Goal: Task Accomplishment & Management: Use online tool/utility

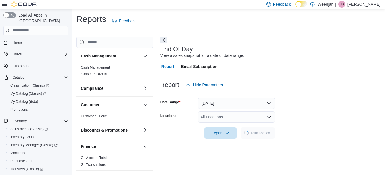
scroll to position [9, 0]
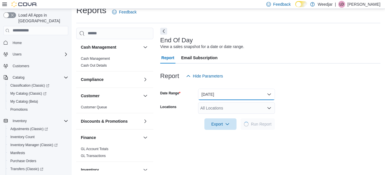
click at [235, 94] on button "[DATE]" at bounding box center [236, 94] width 77 height 11
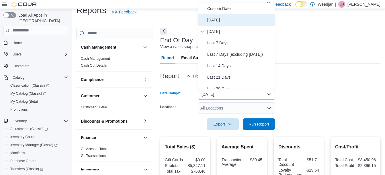
click at [212, 18] on span "[DATE]" at bounding box center [239, 20] width 65 height 7
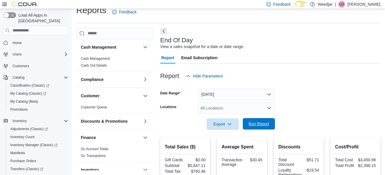
click at [259, 129] on span "Run Report" at bounding box center [258, 123] width 25 height 11
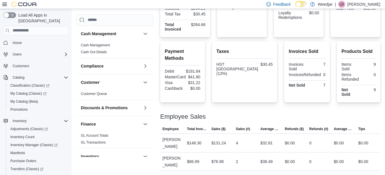
scroll to position [170, 0]
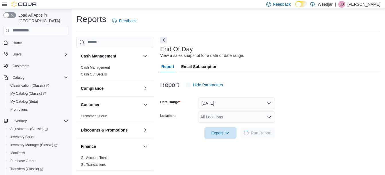
scroll to position [9, 0]
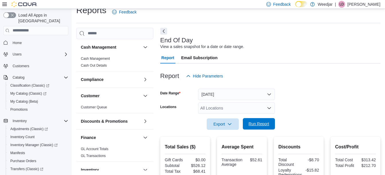
click at [261, 124] on span "Run Report" at bounding box center [258, 124] width 21 height 6
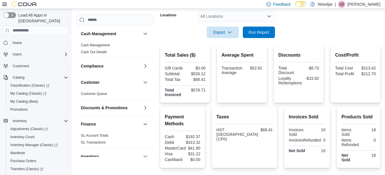
scroll to position [99, 0]
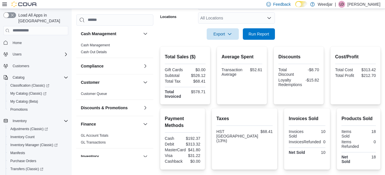
click at [230, 19] on div "All Locations" at bounding box center [236, 17] width 77 height 11
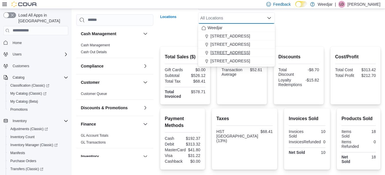
click at [229, 51] on span "[STREET_ADDRESS]" at bounding box center [230, 53] width 40 height 6
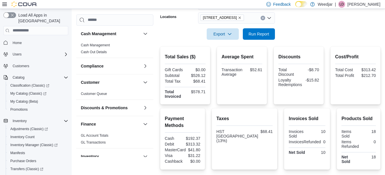
click at [296, 32] on form "Date Range [DATE] Locations [STREET_ADDRESS] Export Run Report" at bounding box center [270, 16] width 220 height 48
click at [263, 33] on span "Run Report" at bounding box center [258, 34] width 21 height 6
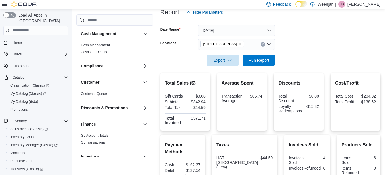
scroll to position [72, 0]
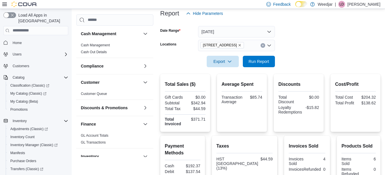
click at [238, 45] on icon "Remove 355 Oakwood Ave from selection in this group" at bounding box center [239, 45] width 3 height 3
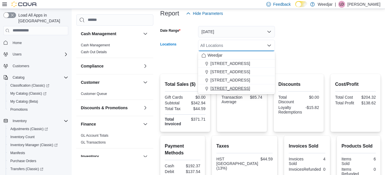
click at [224, 89] on span "[STREET_ADDRESS]" at bounding box center [230, 89] width 40 height 6
click at [315, 53] on div at bounding box center [270, 53] width 220 height 5
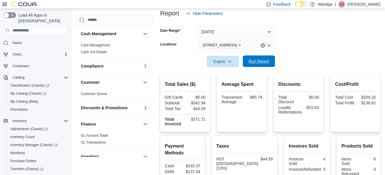
click at [262, 61] on span "Run Report" at bounding box center [258, 61] width 21 height 6
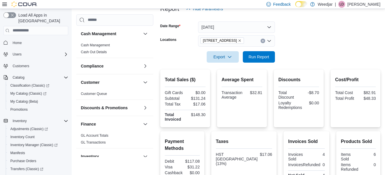
scroll to position [69, 0]
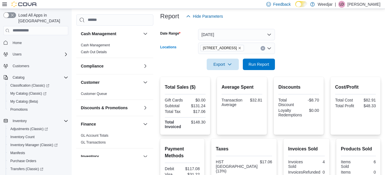
click at [239, 48] on icon "Remove 809 Yonge St from selection in this group" at bounding box center [240, 48] width 2 height 2
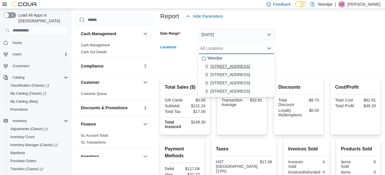
click at [223, 66] on span "[STREET_ADDRESS]" at bounding box center [230, 67] width 40 height 6
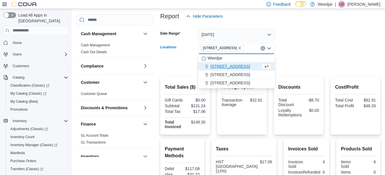
click at [280, 49] on form "Date Range [DATE] Locations [STREET_ADDRESS] Combo box. Selected. [STREET_ADDRE…" at bounding box center [270, 46] width 220 height 48
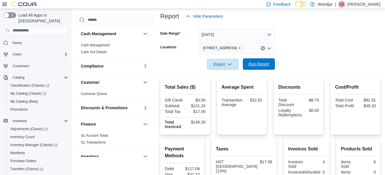
click at [260, 65] on span "Run Report" at bounding box center [258, 64] width 21 height 6
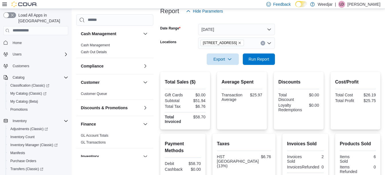
scroll to position [72, 0]
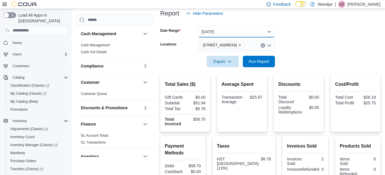
click at [216, 30] on button "[DATE]" at bounding box center [236, 31] width 77 height 11
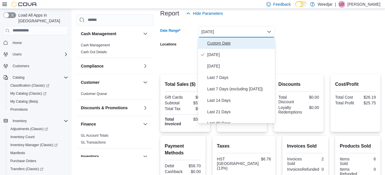
click at [211, 43] on span "Custom Date" at bounding box center [239, 43] width 65 height 7
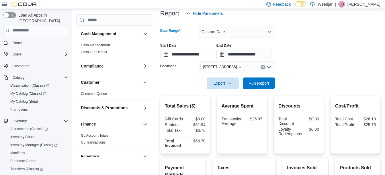
click at [188, 56] on input "**********" at bounding box center [187, 54] width 55 height 11
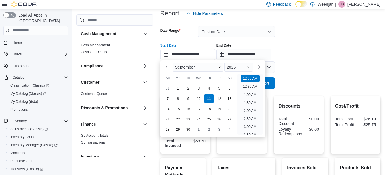
scroll to position [18, 0]
click at [166, 97] on div "7" at bounding box center [167, 99] width 10 height 10
type input "**********"
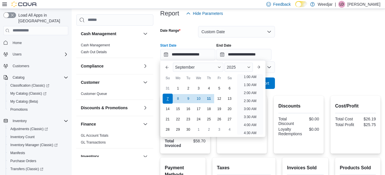
scroll to position [1, 0]
click at [248, 54] on input "**********" at bounding box center [243, 54] width 55 height 11
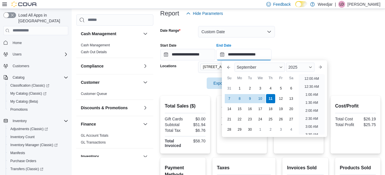
scroll to position [325, 0]
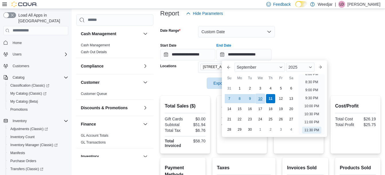
click at [261, 98] on div "10" at bounding box center [260, 99] width 10 height 10
type input "**********"
click at [290, 38] on div at bounding box center [270, 38] width 220 height 1
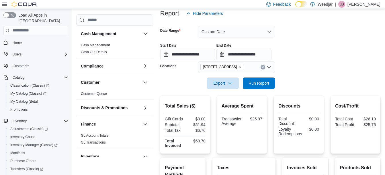
click at [238, 66] on icon "Remove 1127b Broadview Ave from selection in this group" at bounding box center [239, 66] width 3 height 3
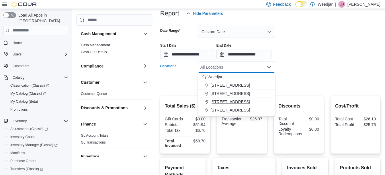
click at [225, 102] on span "[STREET_ADDRESS]" at bounding box center [230, 102] width 40 height 6
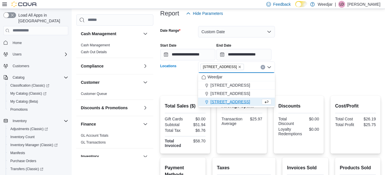
click at [310, 60] on div at bounding box center [270, 60] width 220 height 1
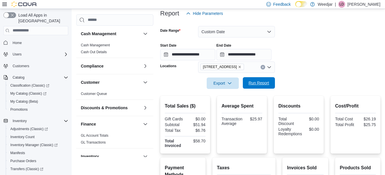
click at [256, 84] on span "Run Report" at bounding box center [258, 83] width 21 height 6
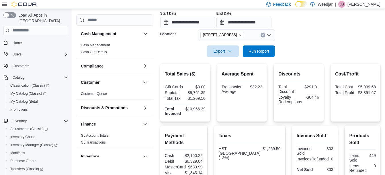
scroll to position [117, 0]
